Goal: Information Seeking & Learning: Learn about a topic

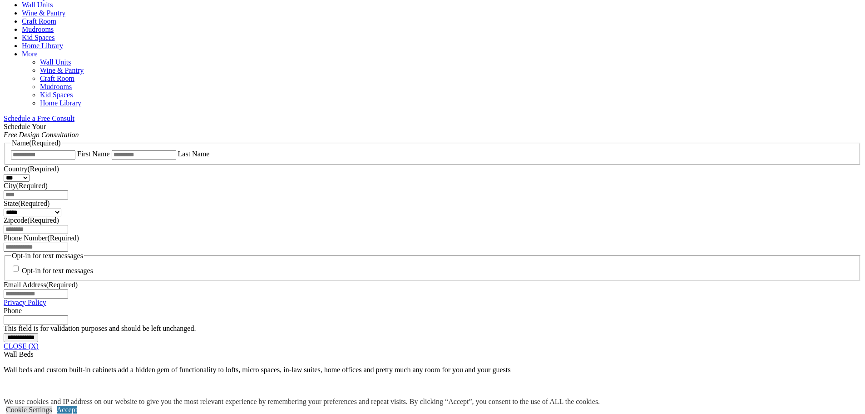
scroll to position [413, 0]
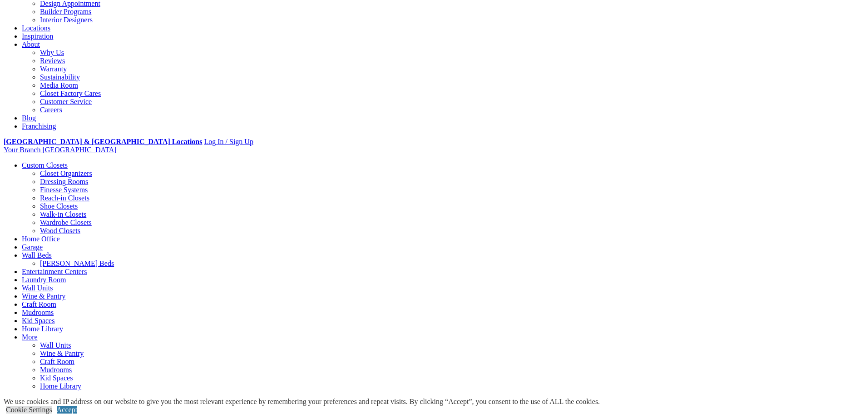
scroll to position [131, 0]
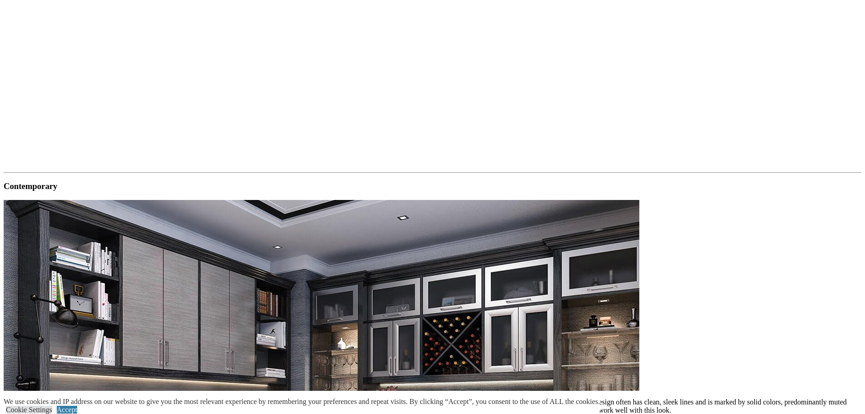
scroll to position [1118, 0]
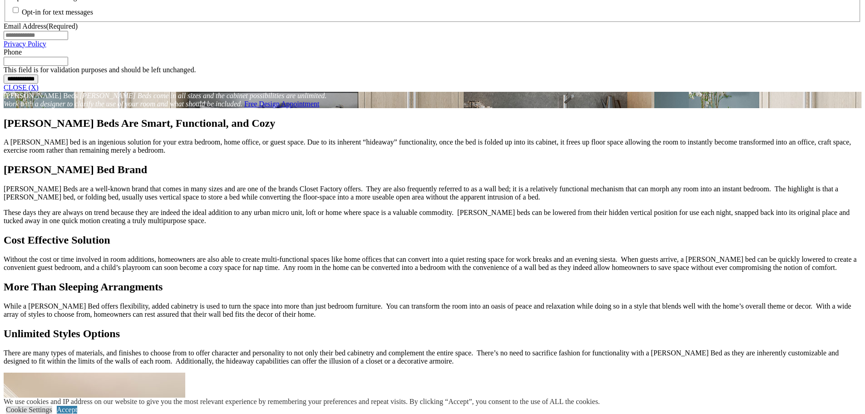
scroll to position [761, 0]
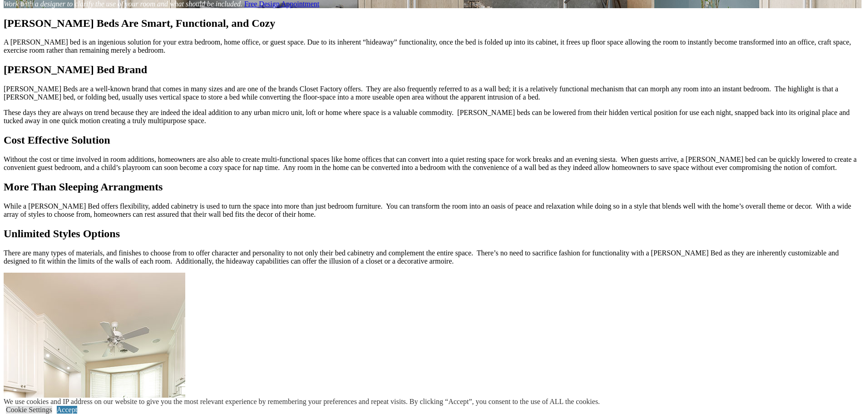
scroll to position [855, 0]
click at [77, 406] on link "Accept" at bounding box center [67, 410] width 20 height 8
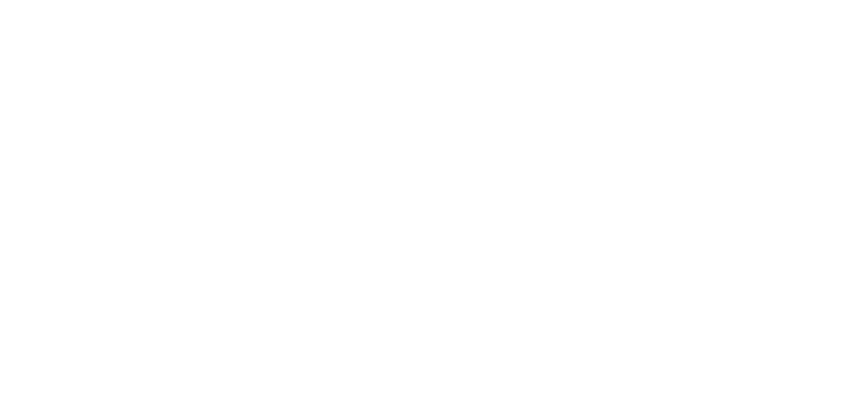
scroll to position [2105, 0]
